Goal: Information Seeking & Learning: Compare options

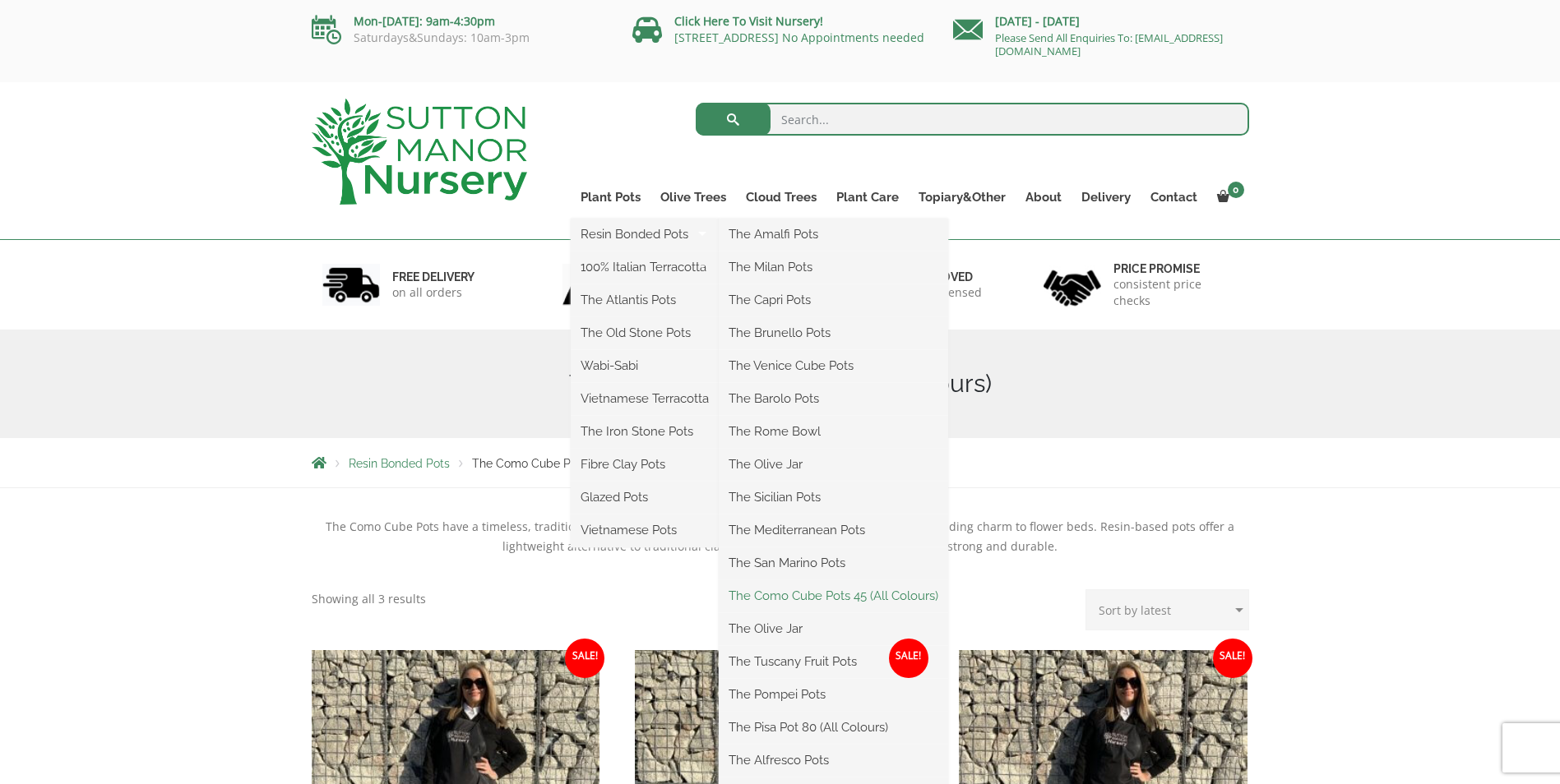
click at [794, 593] on link "The Como Cube Pots 45 (All Colours)" at bounding box center [833, 596] width 229 height 24
click at [611, 238] on link "Resin Bonded Pots" at bounding box center [644, 234] width 148 height 24
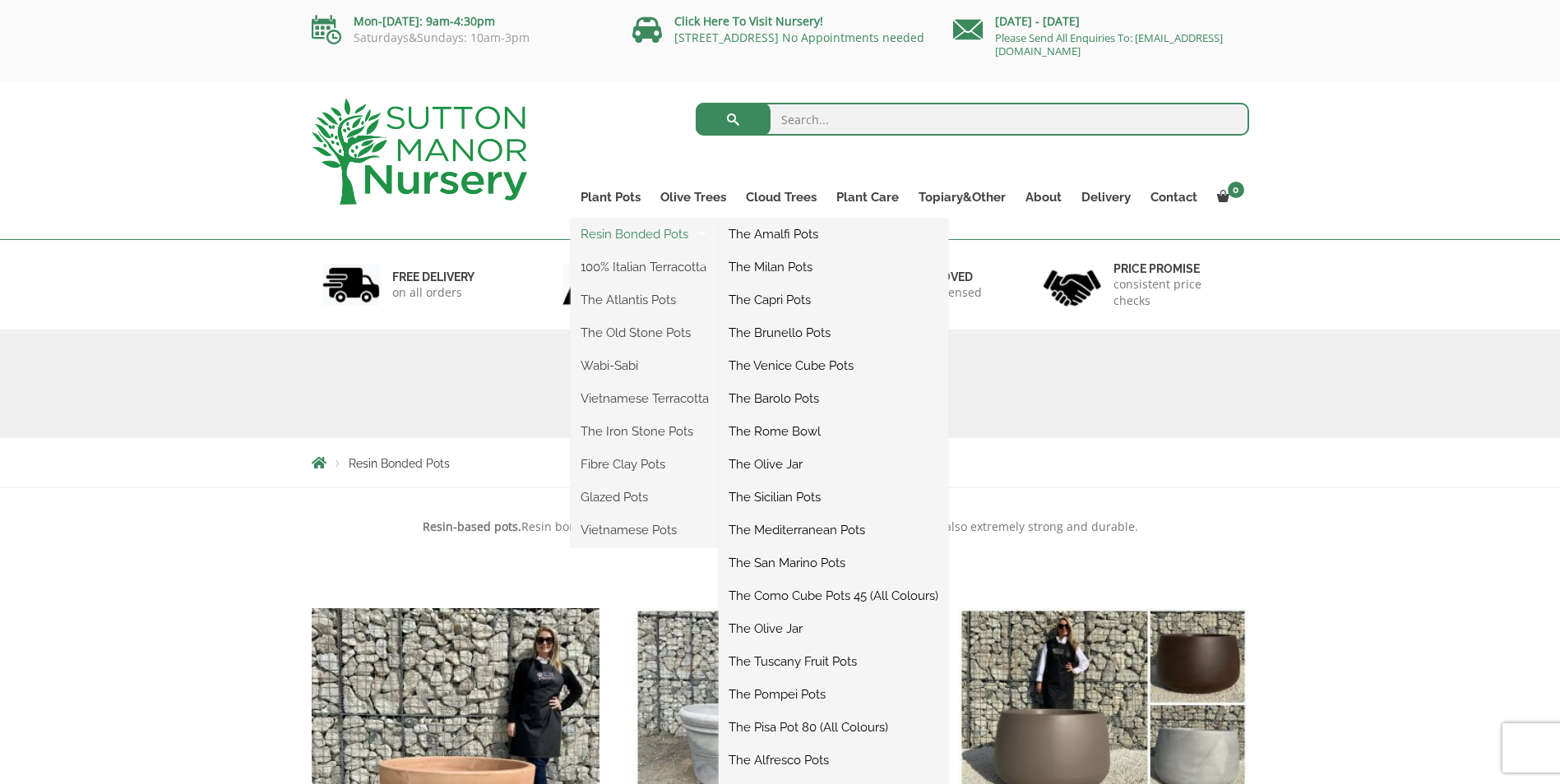
click at [615, 230] on link "Resin Bonded Pots" at bounding box center [644, 234] width 148 height 24
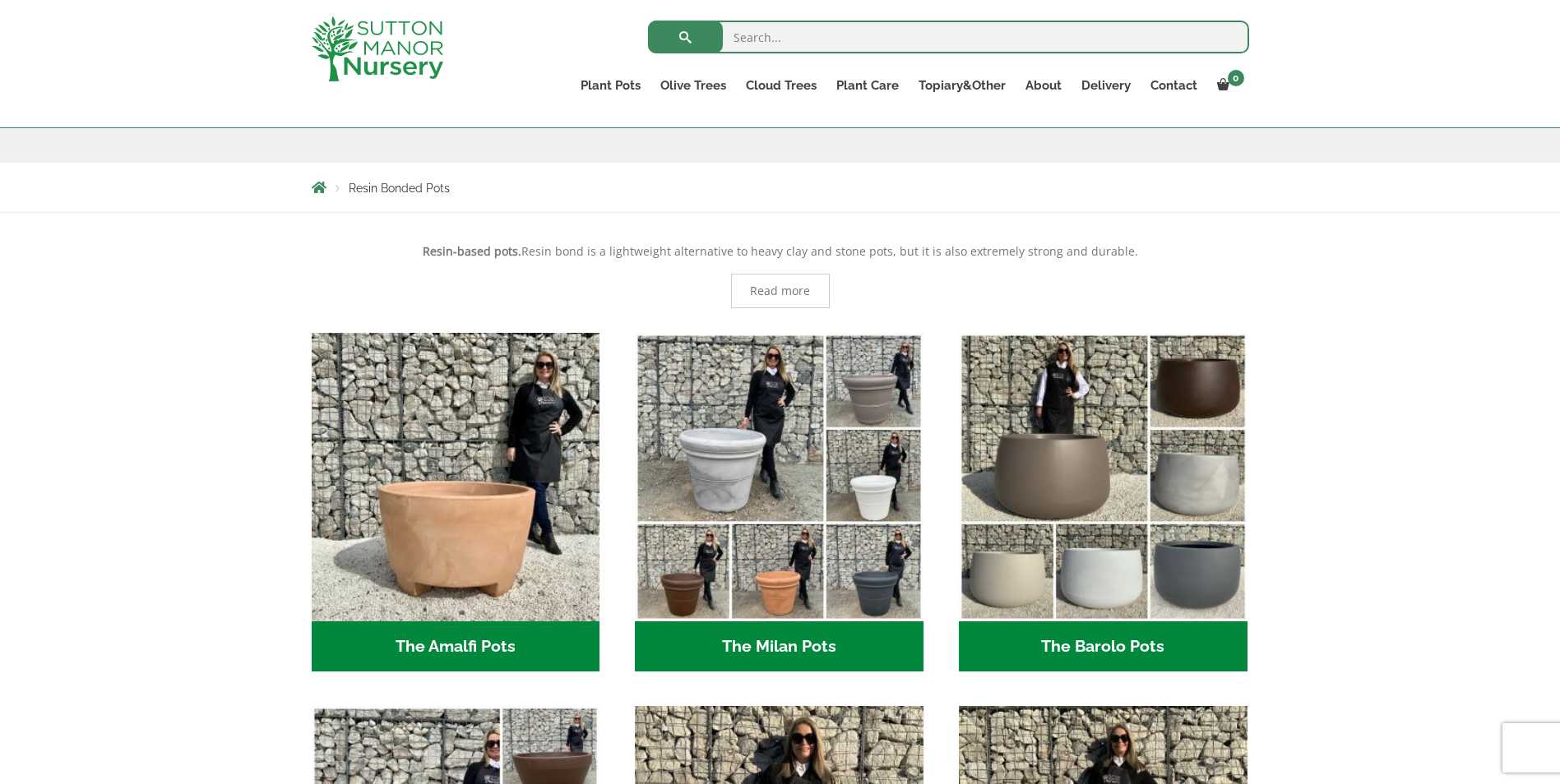
scroll to position [266, 0]
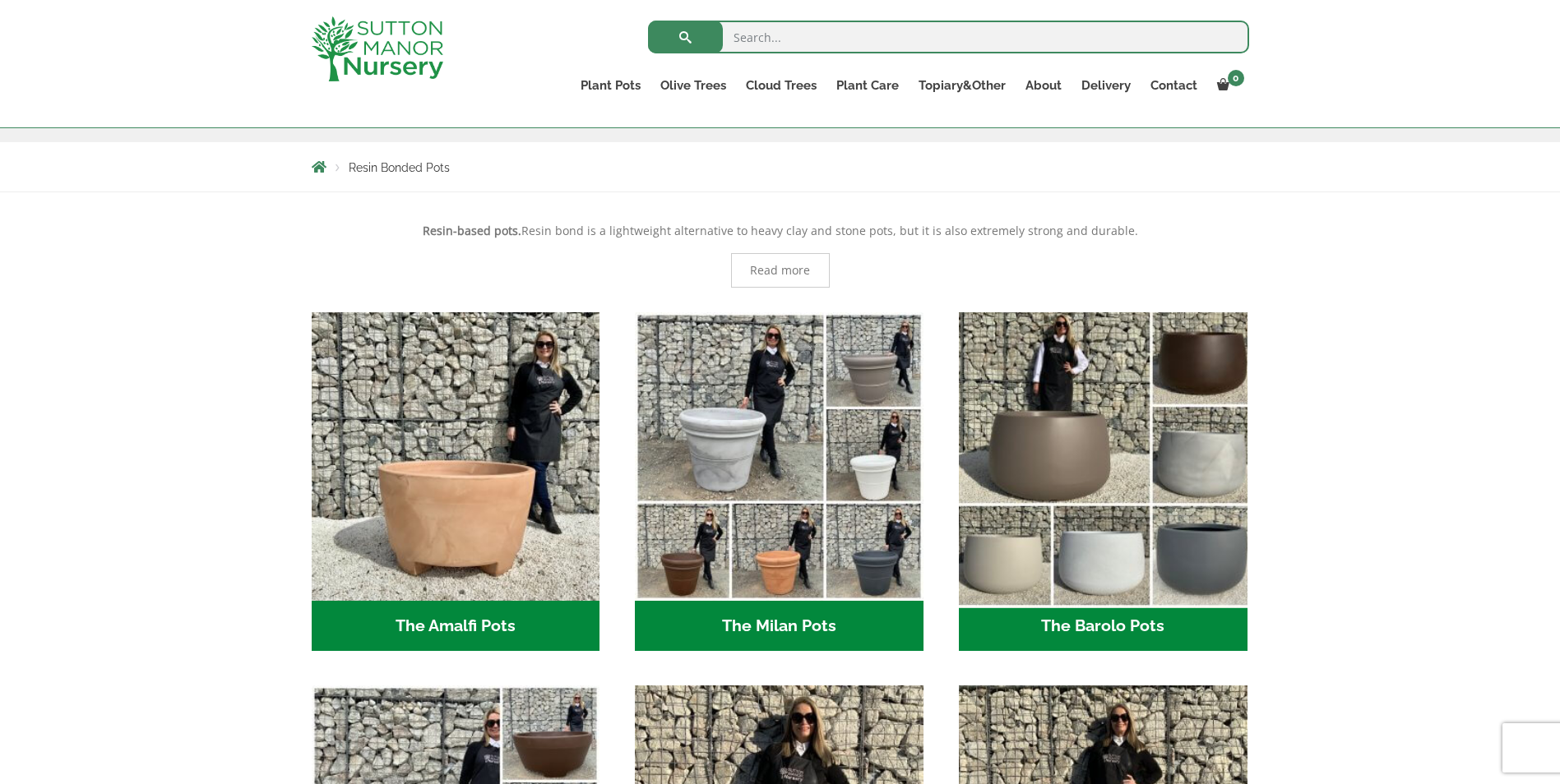
click at [1056, 458] on img "Visit product category The Barolo Pots" at bounding box center [1103, 457] width 303 height 303
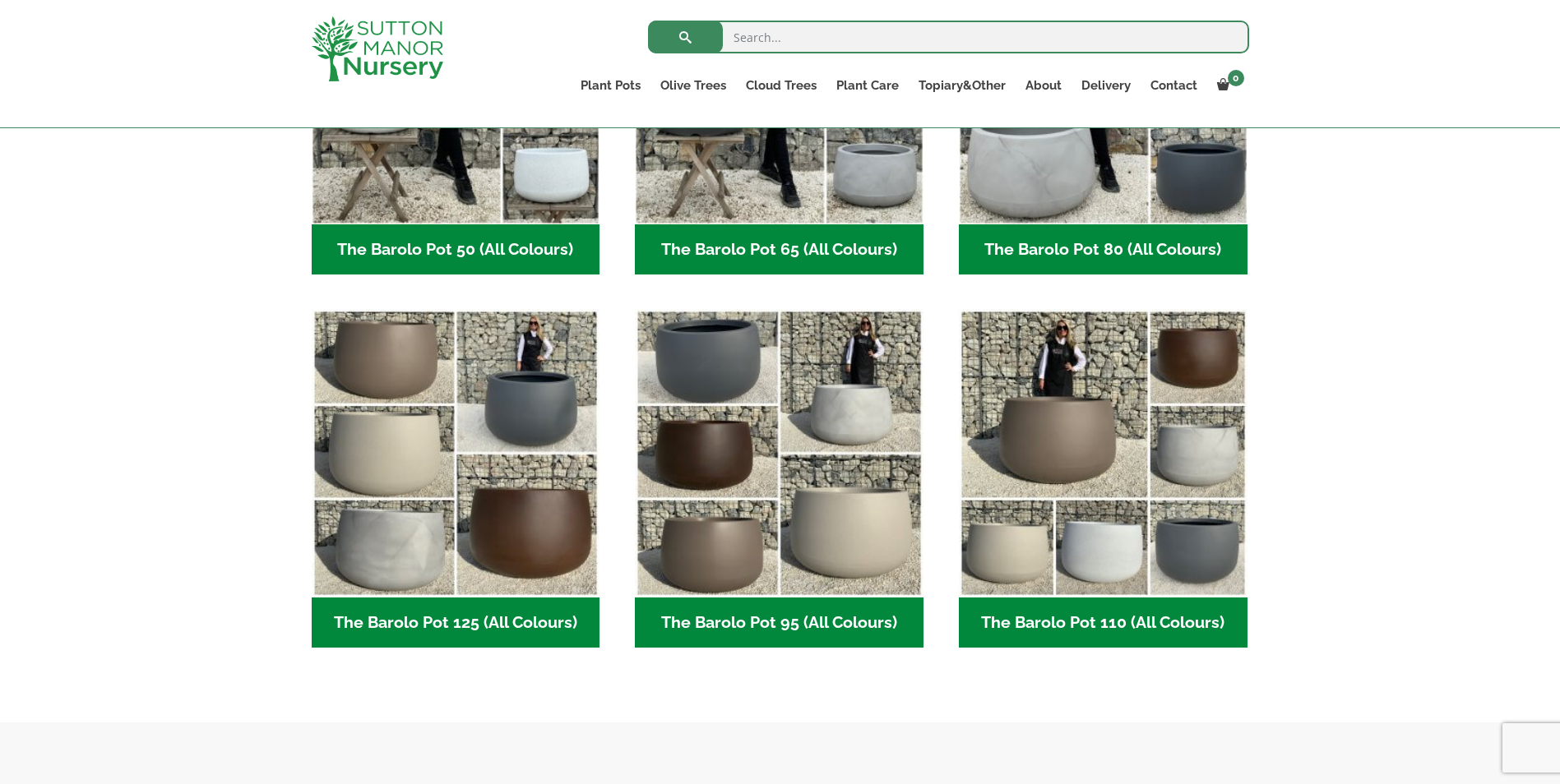
scroll to position [760, 0]
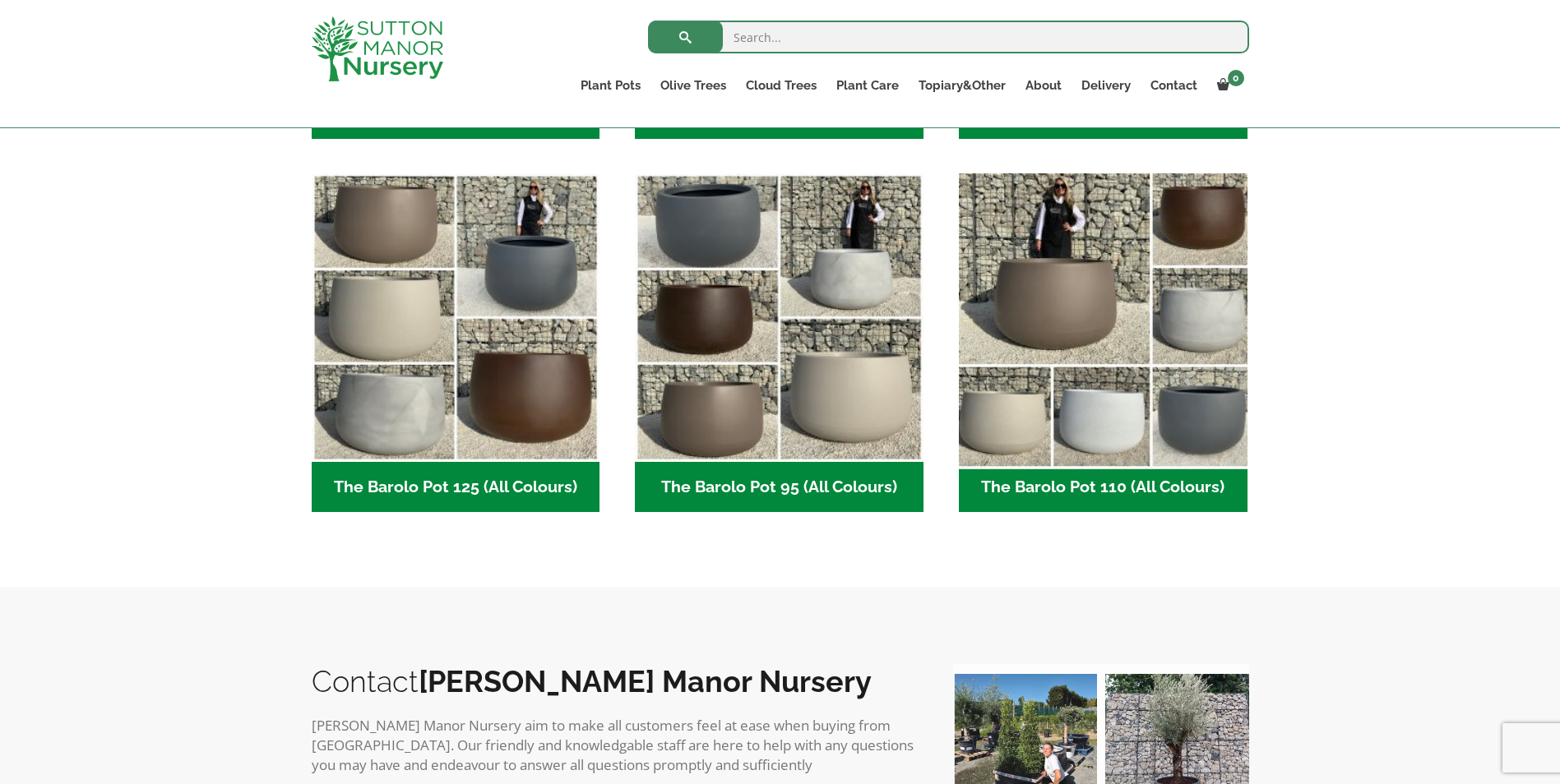
click at [1081, 288] on img "Visit product category The Barolo Pot 110 (All Colours)" at bounding box center [1103, 318] width 303 height 303
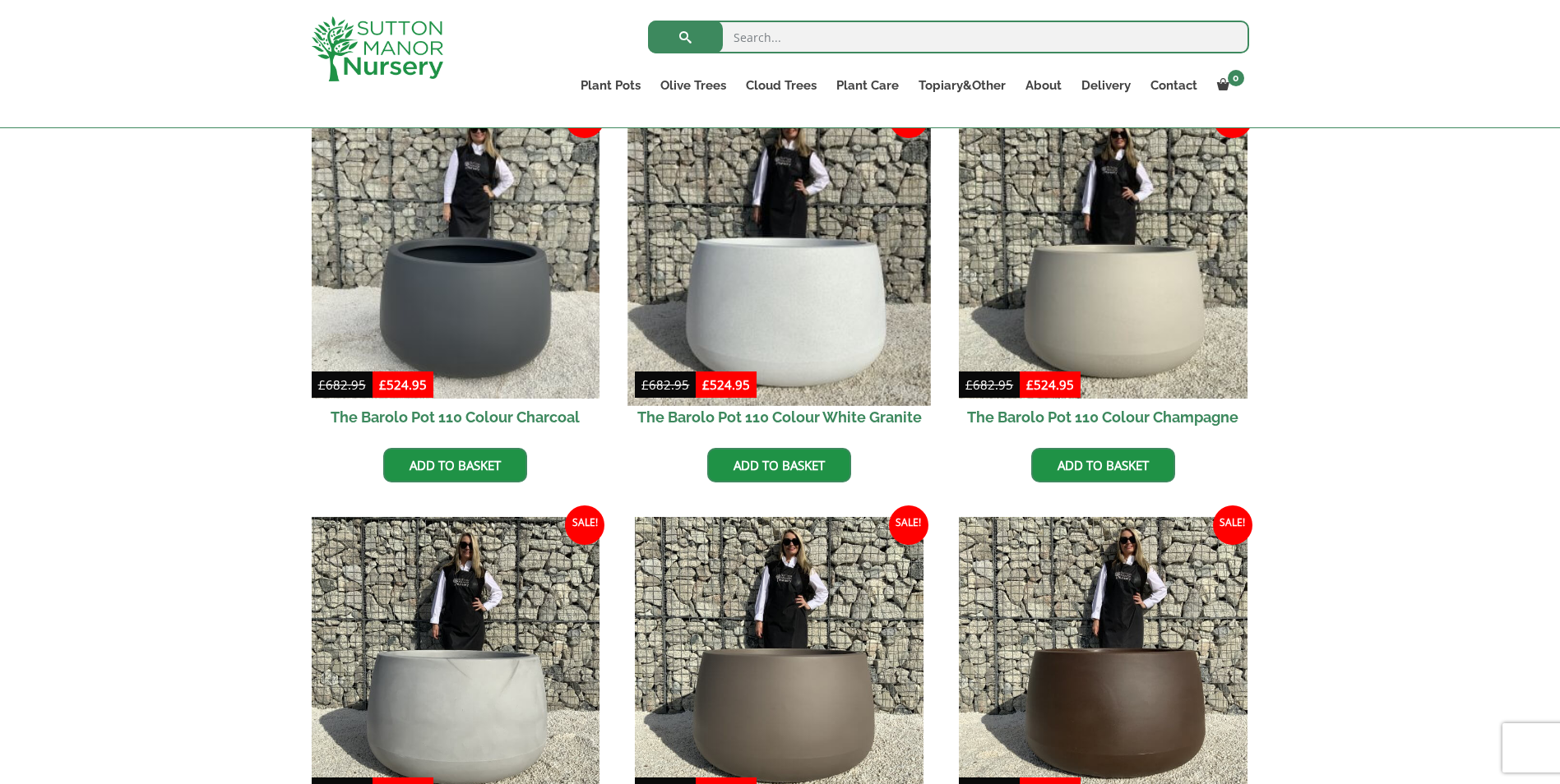
scroll to position [436, 0]
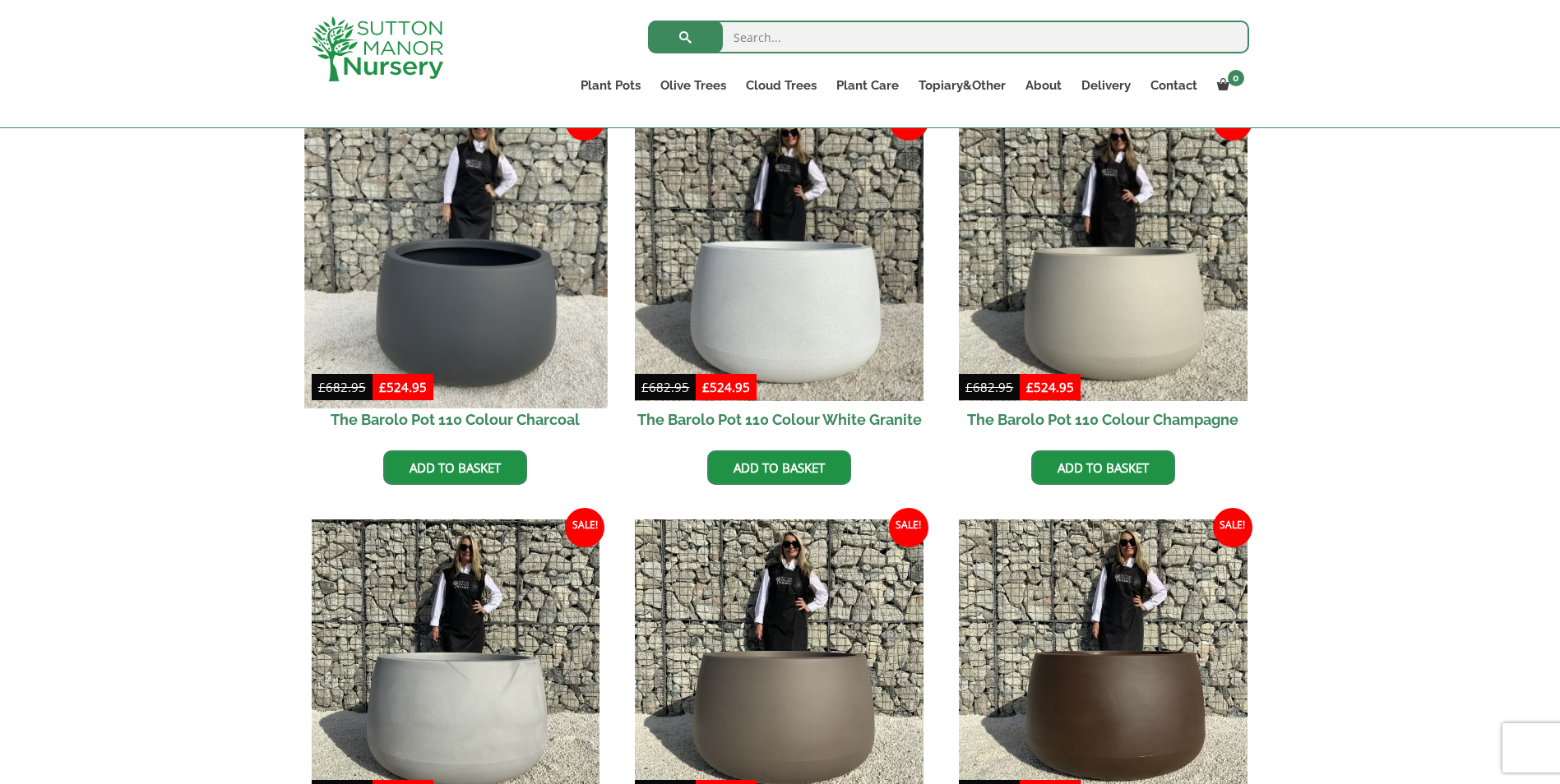
click at [442, 321] on img at bounding box center [456, 256] width 303 height 303
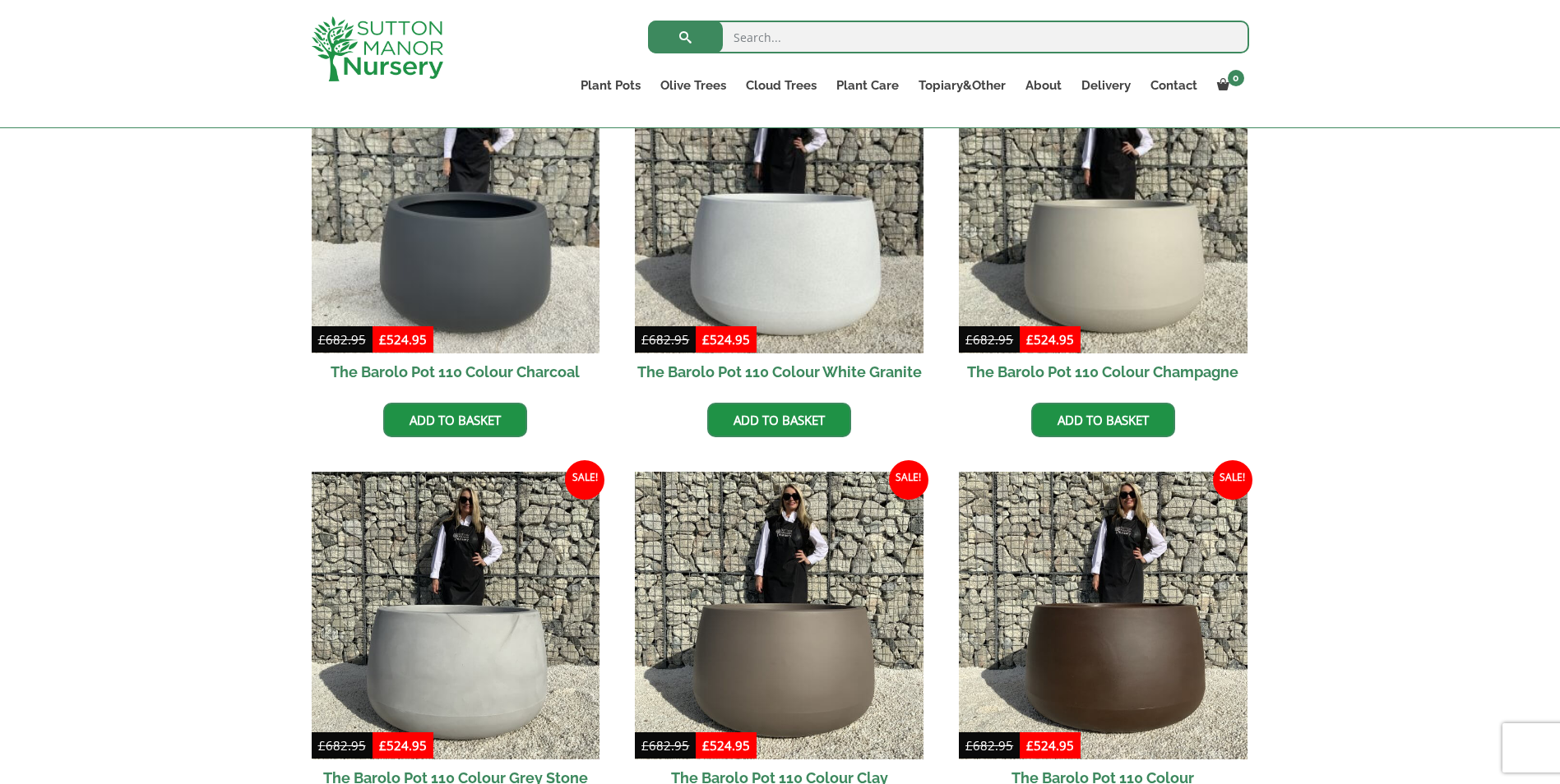
scroll to position [683, 0]
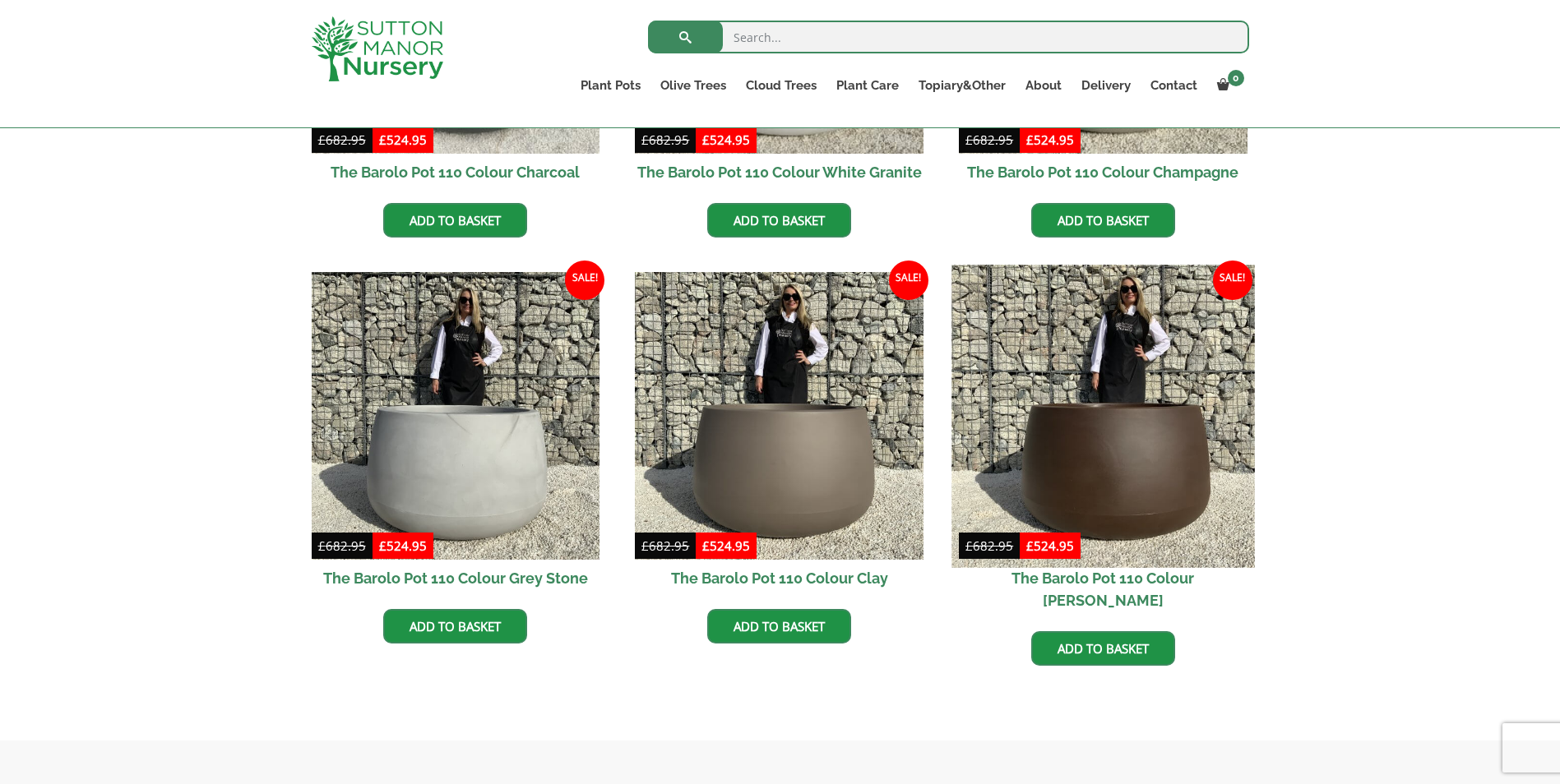
click at [1120, 509] on img at bounding box center [1103, 416] width 303 height 303
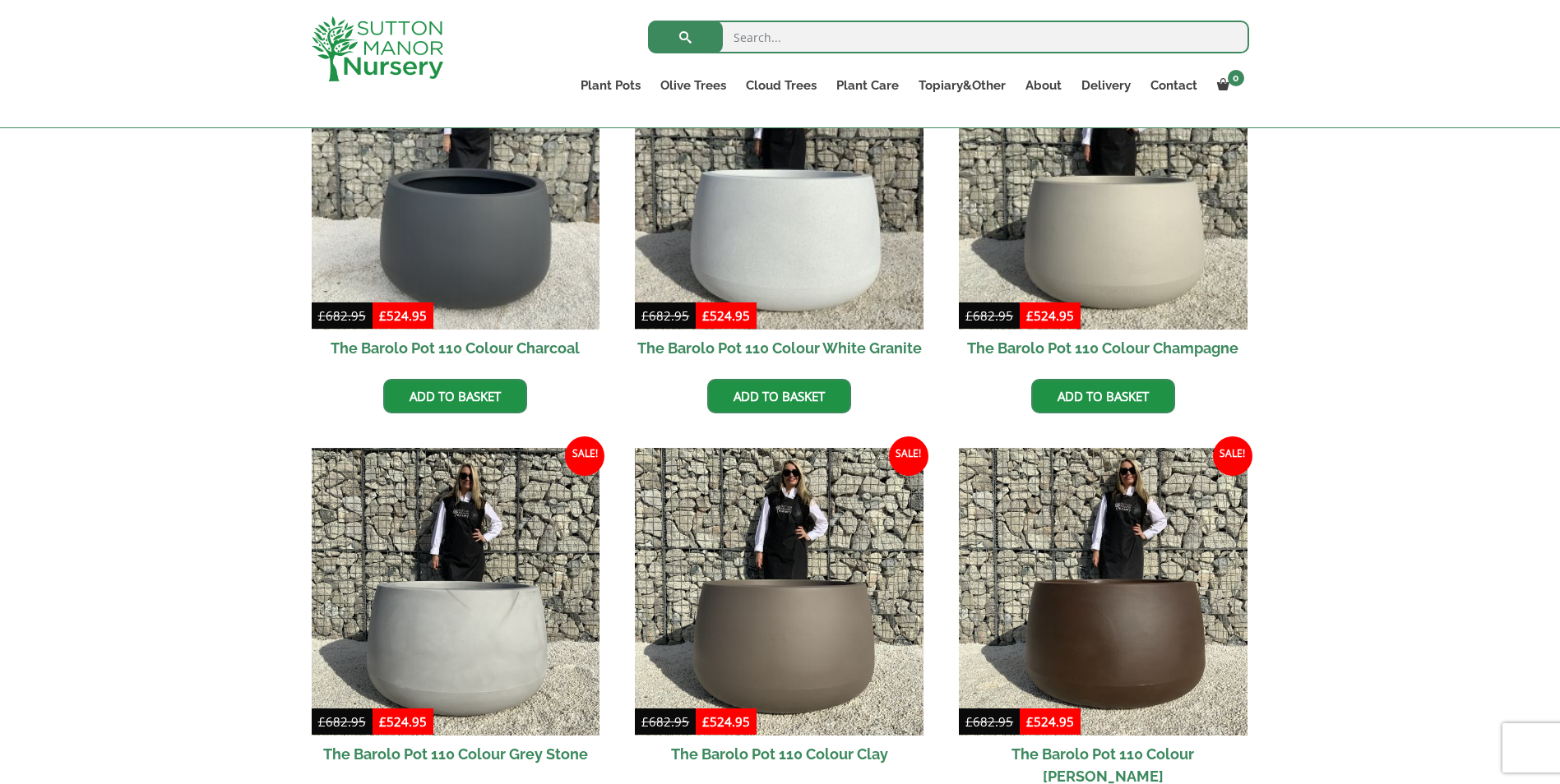
scroll to position [436, 0]
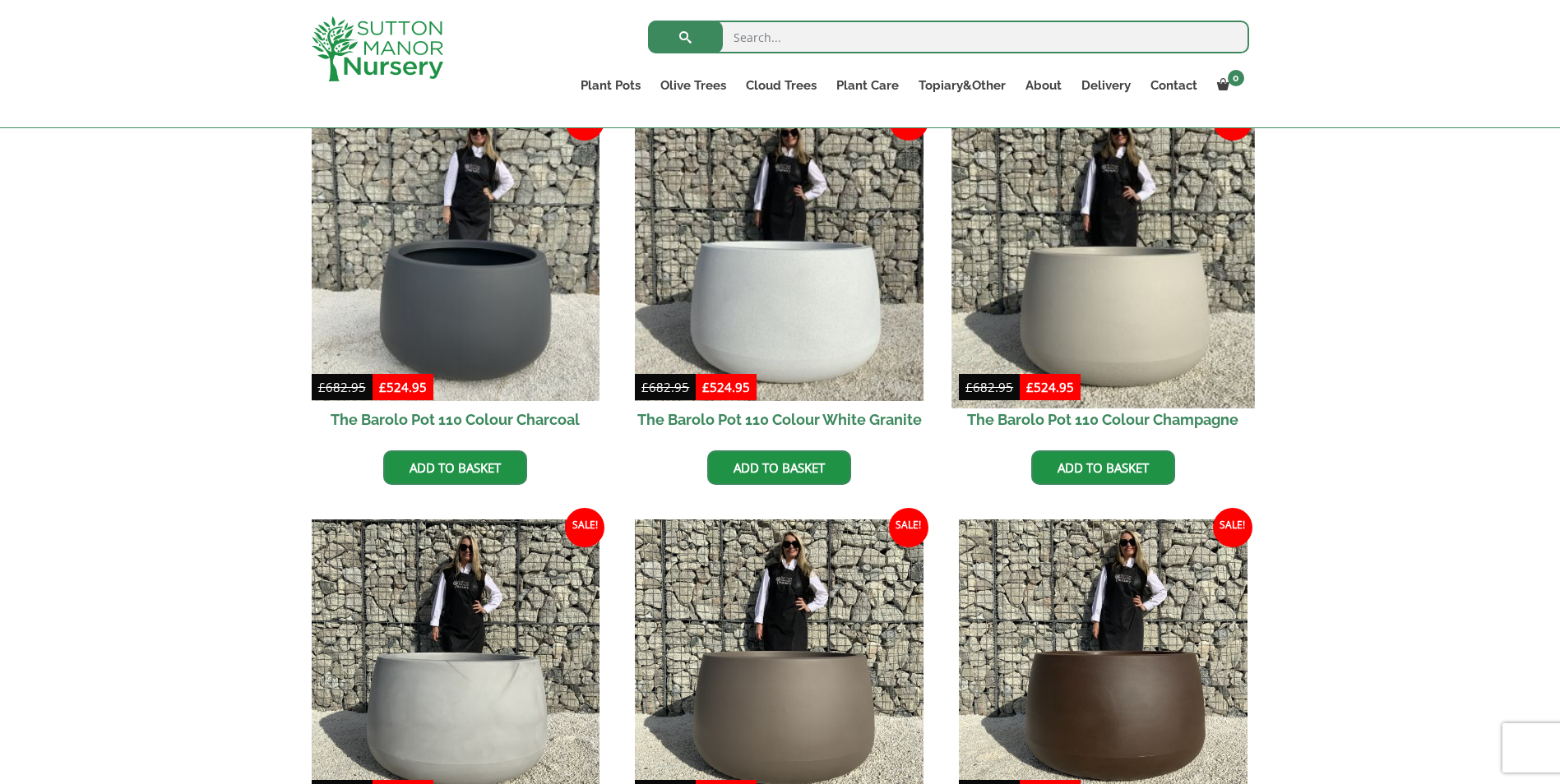
click at [1145, 339] on img at bounding box center [1103, 256] width 303 height 303
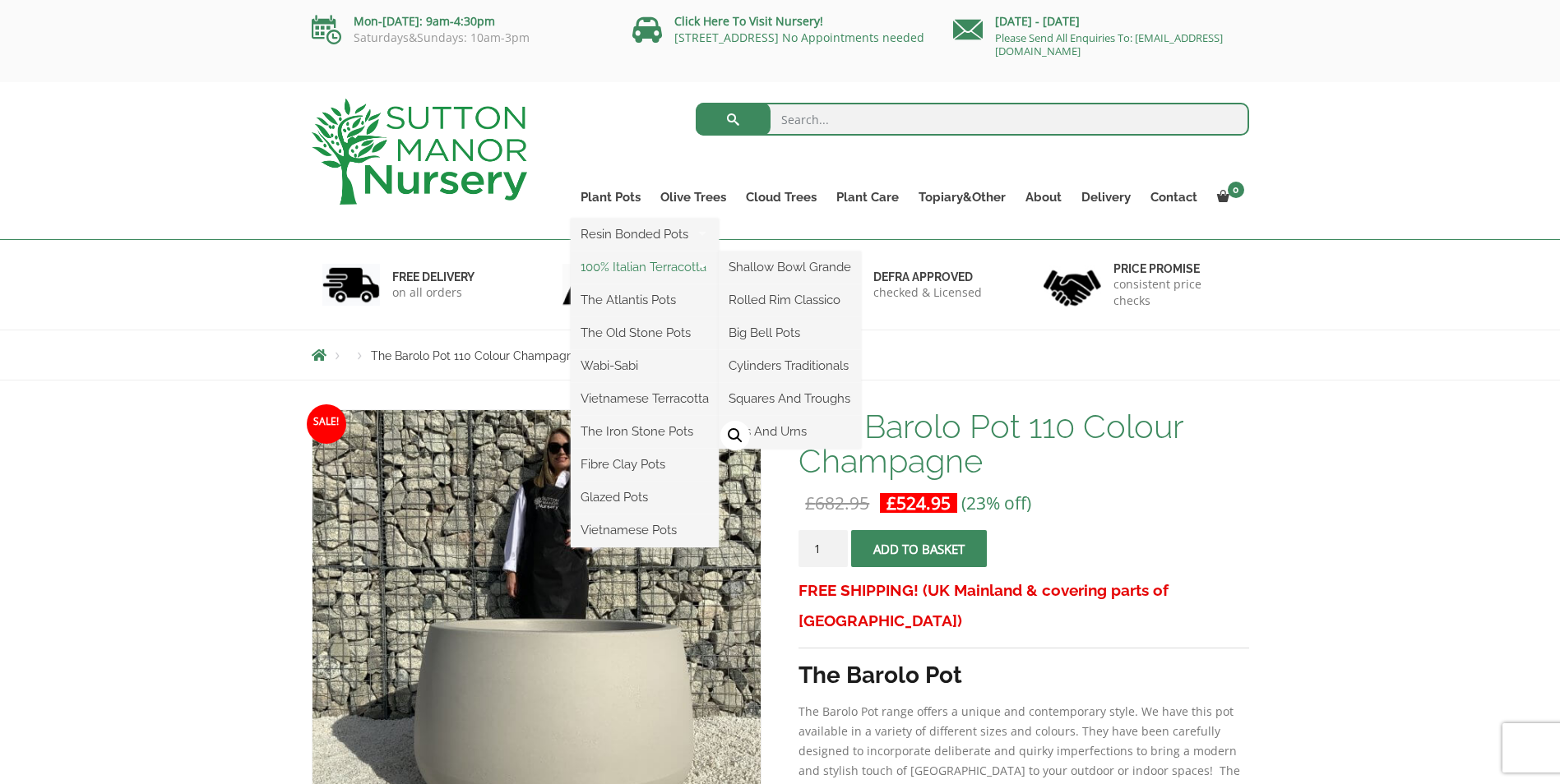
click at [635, 264] on link "100% Italian Terracotta" at bounding box center [644, 267] width 148 height 24
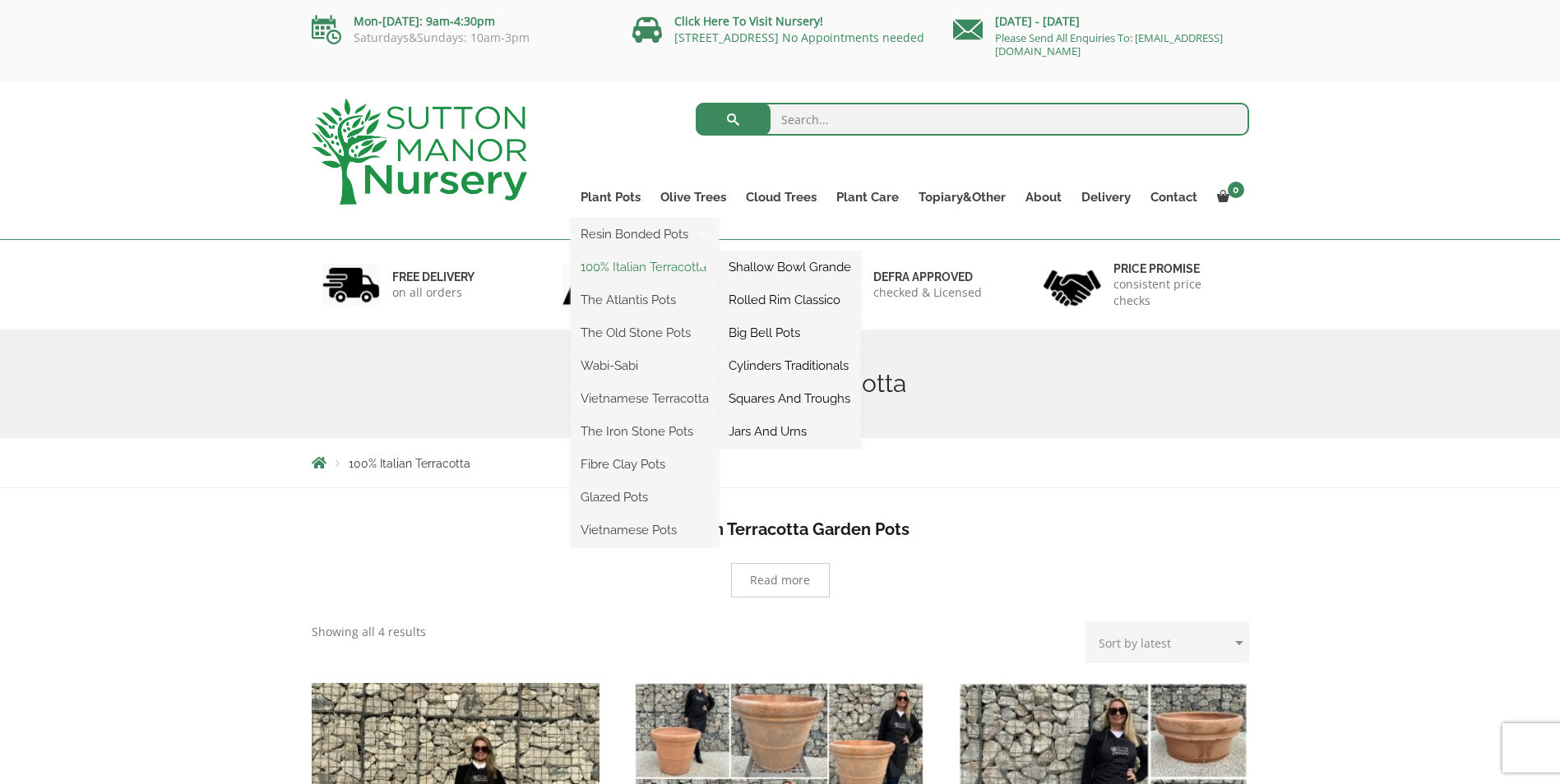
click at [640, 265] on link "100% Italian Terracotta" at bounding box center [644, 267] width 148 height 24
click at [674, 262] on link "100% Italian Terracotta" at bounding box center [644, 267] width 148 height 24
click at [634, 194] on link "Plant Pots" at bounding box center [610, 197] width 80 height 23
click at [615, 272] on link "100% Italian Terracotta" at bounding box center [644, 267] width 148 height 24
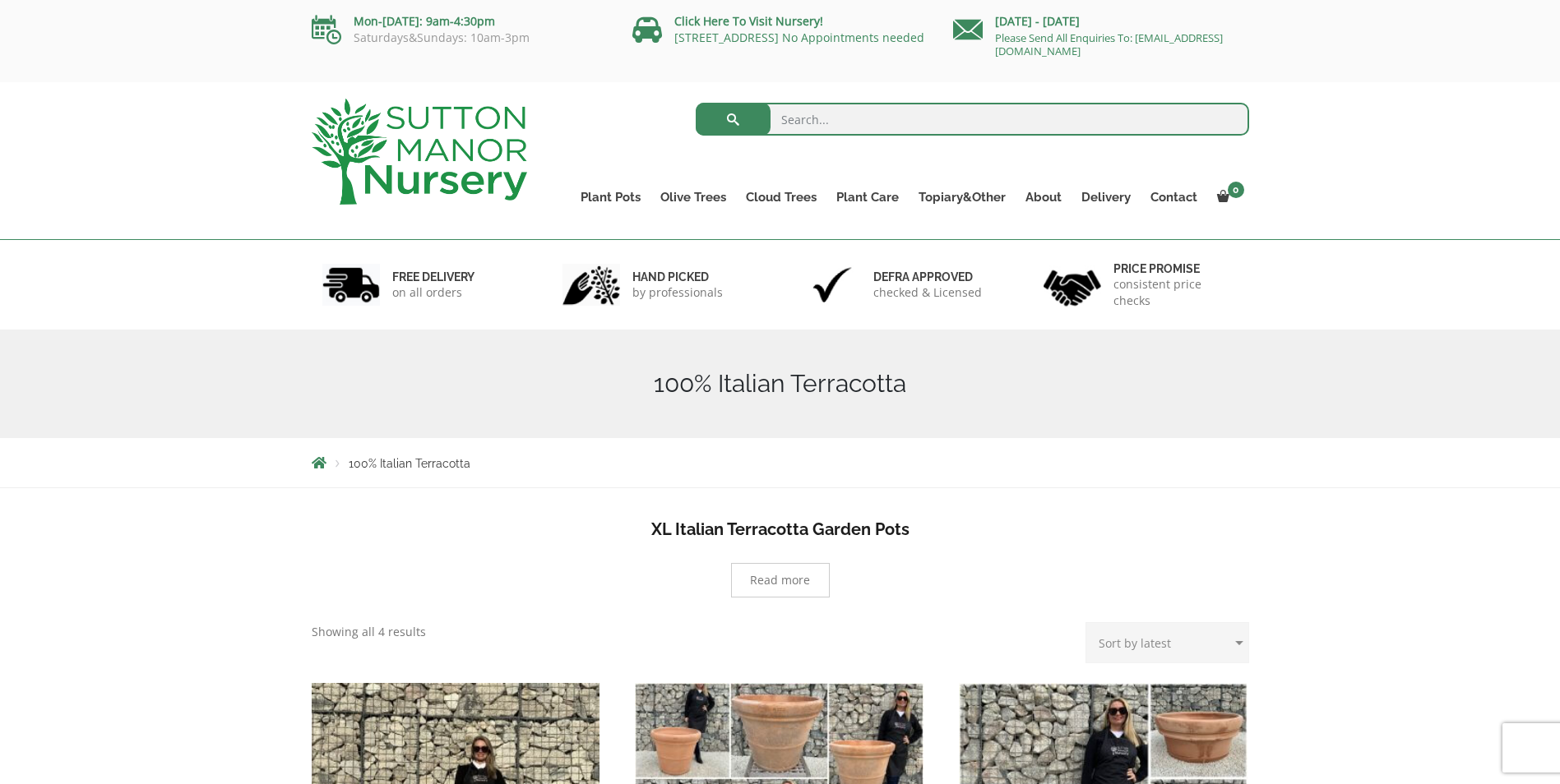
click at [615, 269] on img at bounding box center [592, 285] width 58 height 42
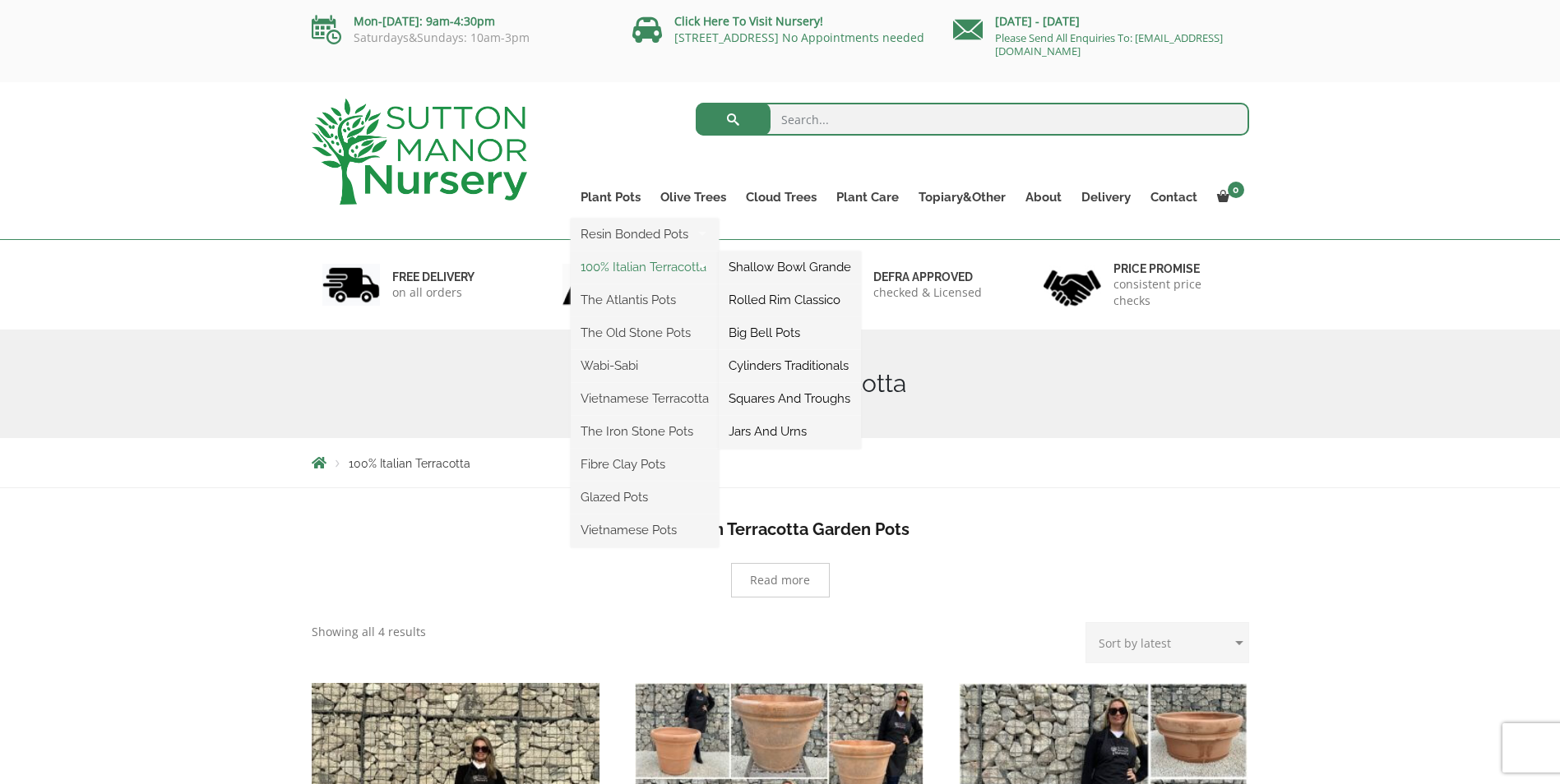
click at [639, 263] on link "100% Italian Terracotta" at bounding box center [644, 267] width 148 height 24
click at [765, 332] on link "Big Bell Pots" at bounding box center [790, 332] width 143 height 24
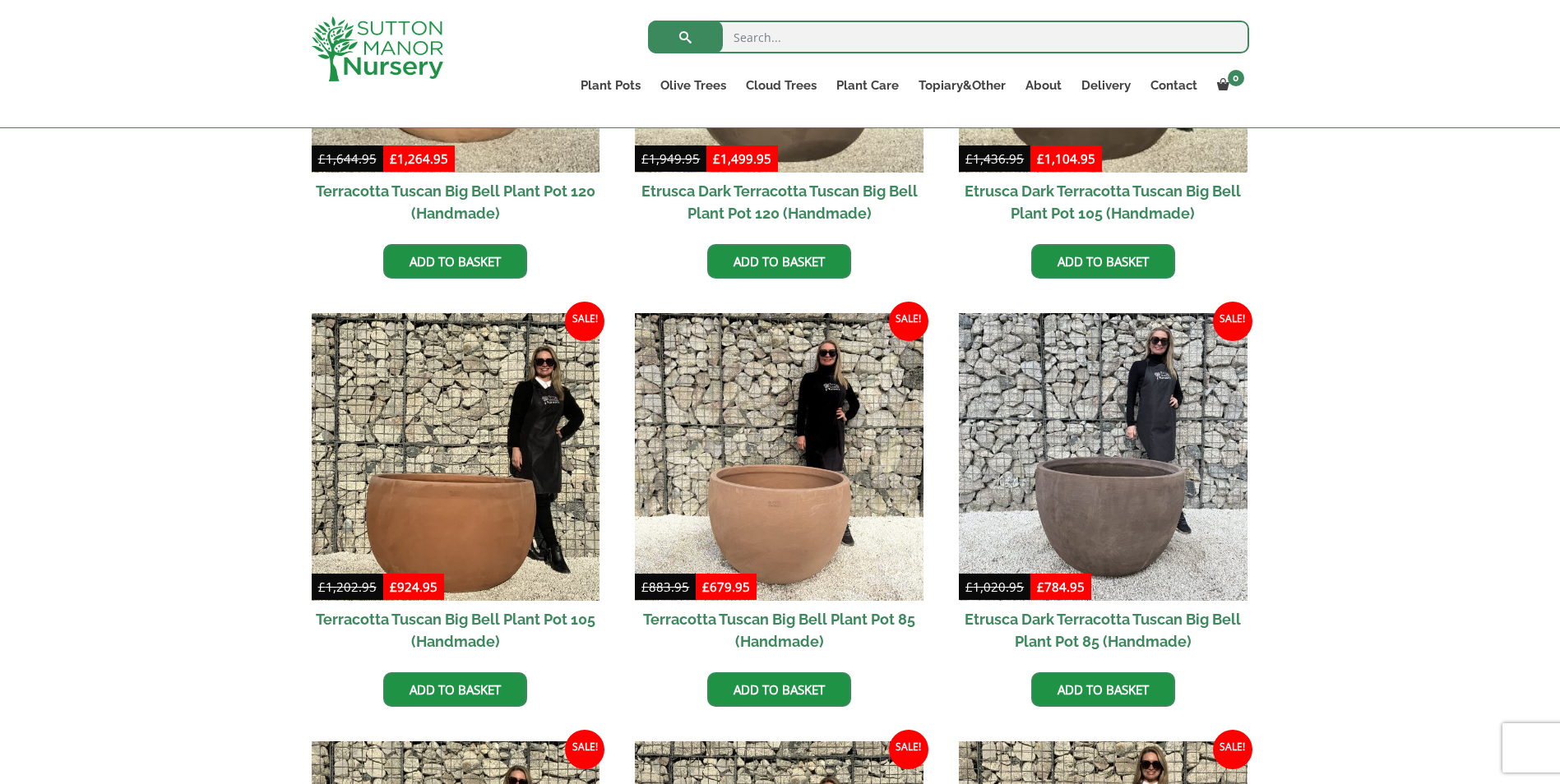
scroll to position [597, 0]
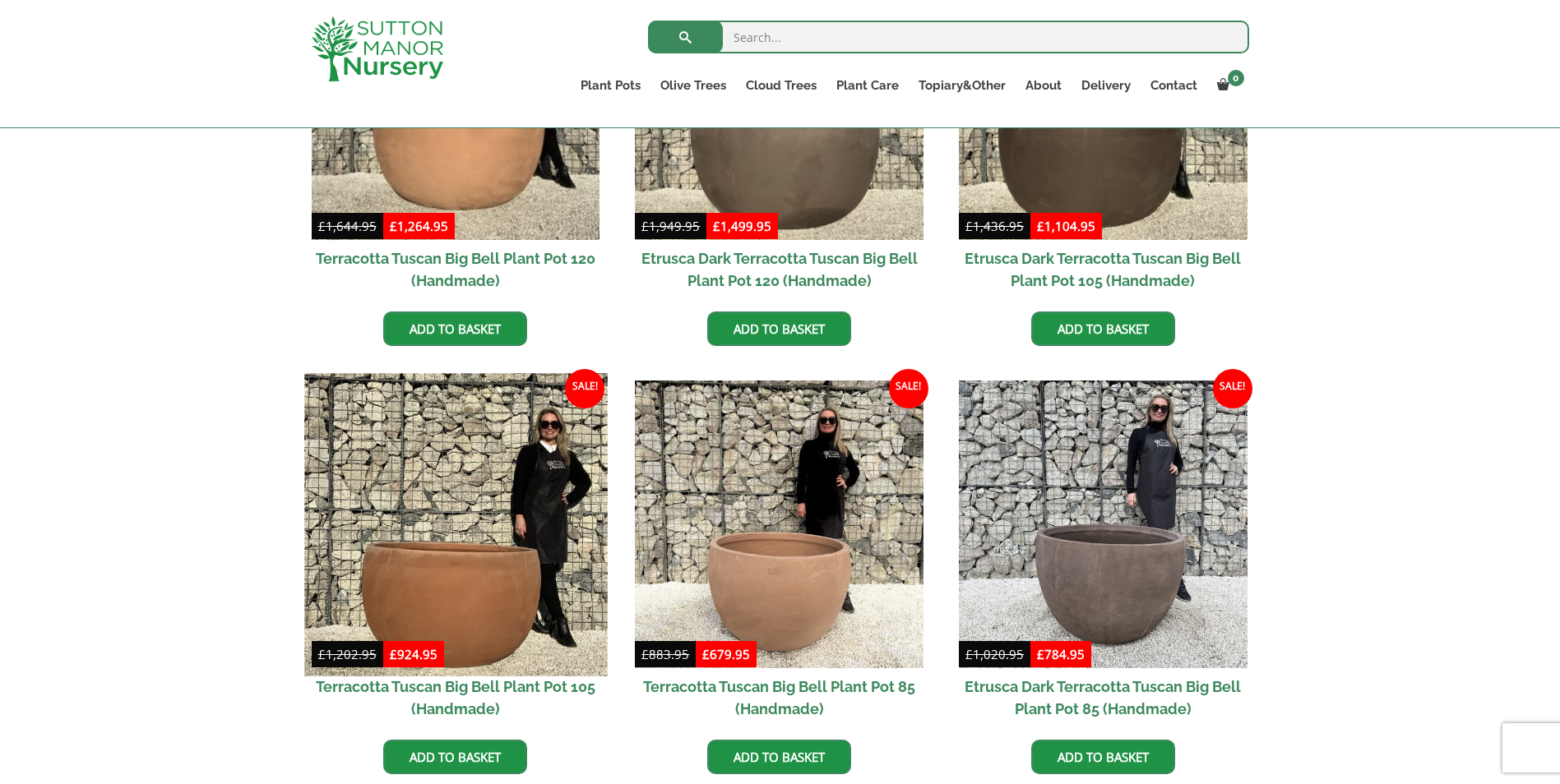
click at [455, 510] on img at bounding box center [456, 525] width 303 height 303
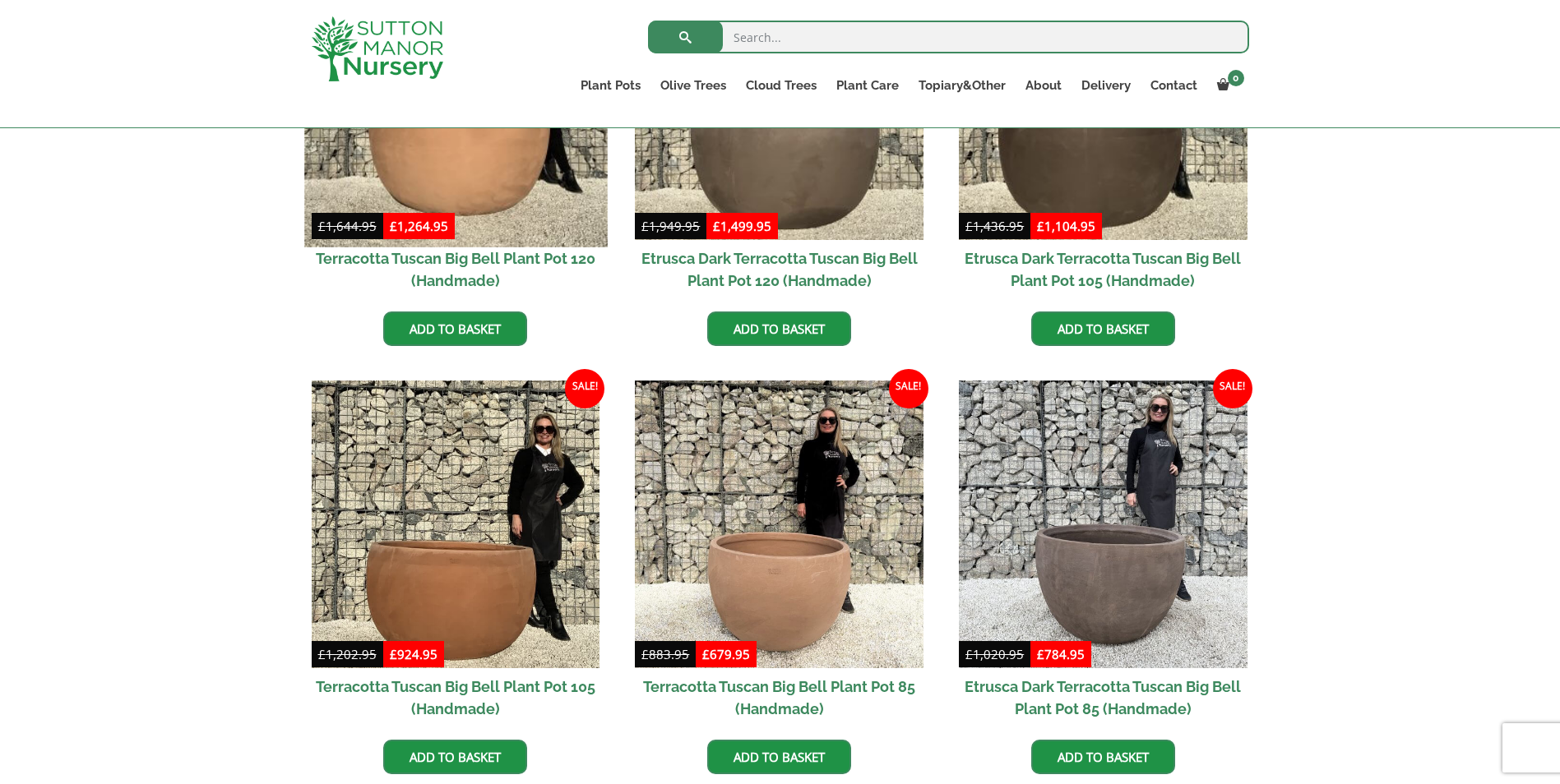
click at [503, 185] on img at bounding box center [456, 95] width 303 height 303
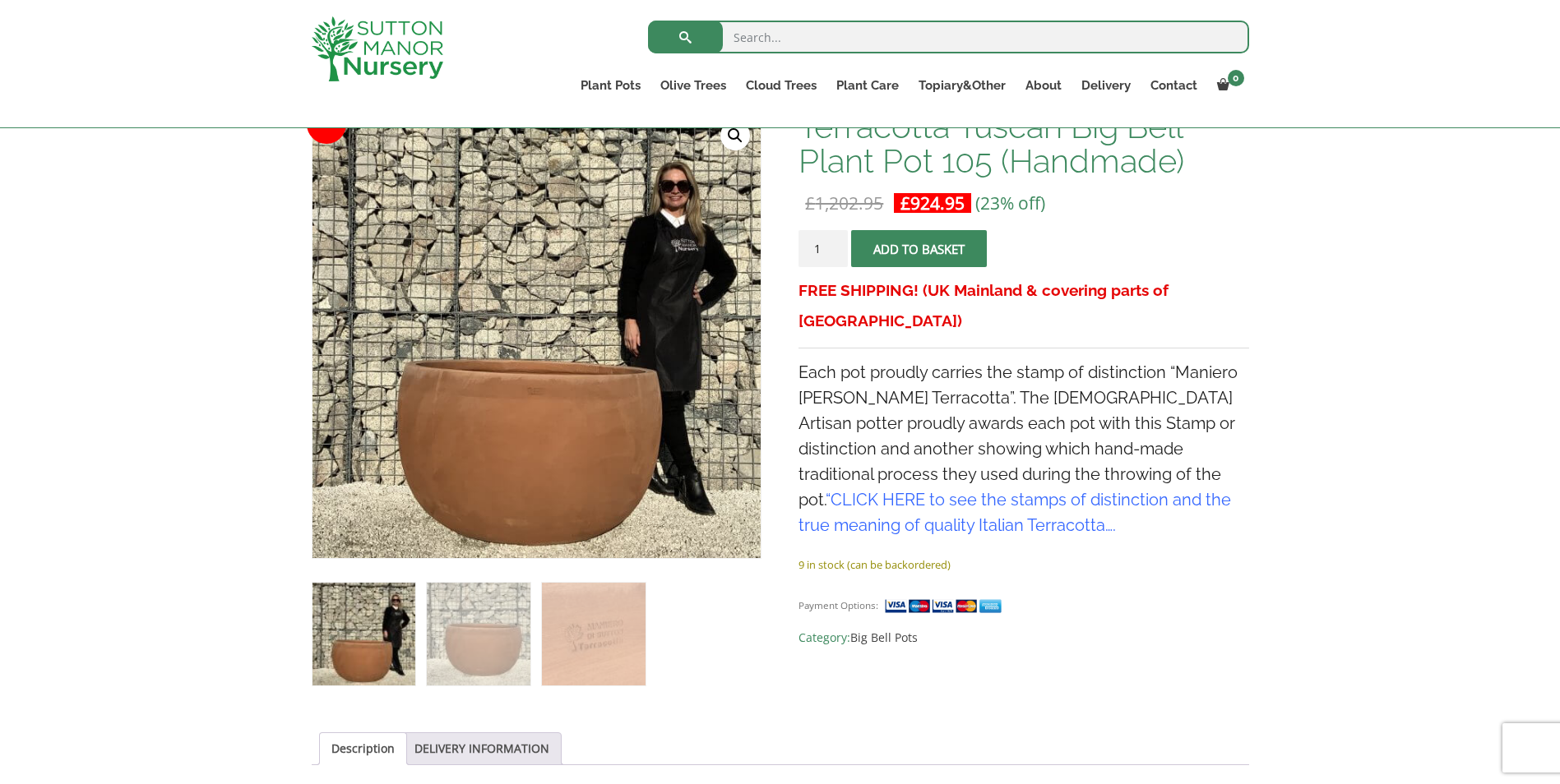
scroll to position [267, 0]
